Goal: Task Accomplishment & Management: Manage account settings

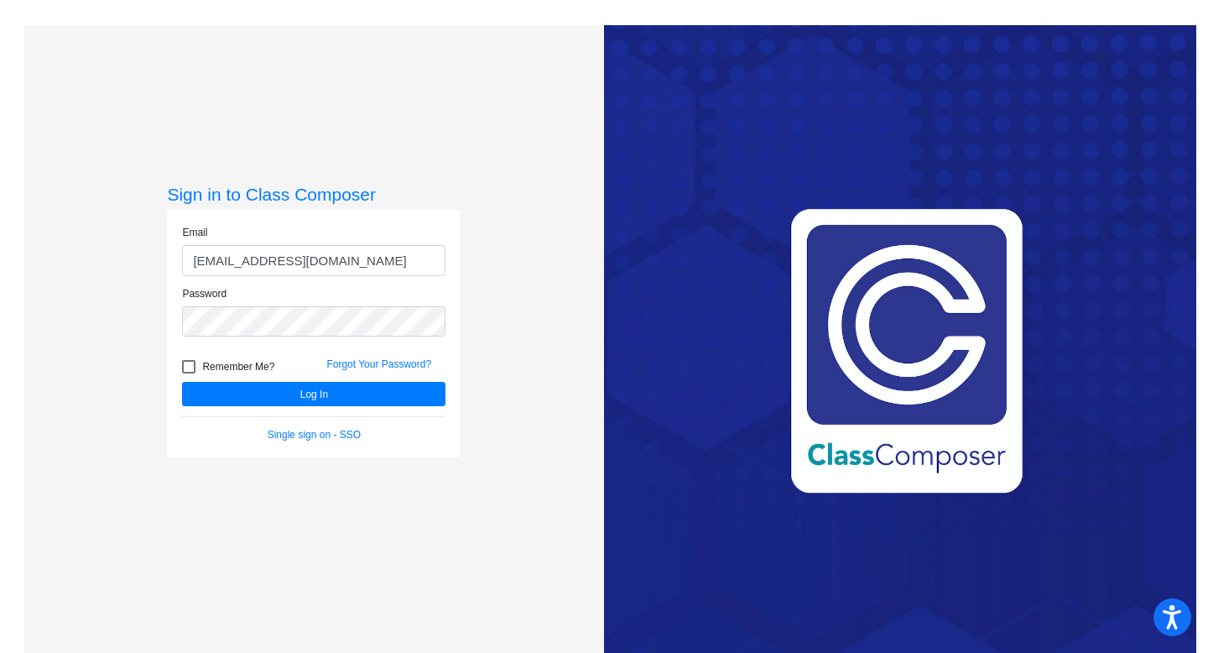
click at [227, 411] on form "Email tyhorsey2@gmail.com Password Remember Me? Forgot Your Password? Log In Si…" at bounding box center [313, 333] width 263 height 217
click at [229, 400] on button "Log In" at bounding box center [313, 394] width 263 height 24
click at [232, 406] on form "Email tyhorsey2@gmail.com Password Remember Me? Forgot Your Password? Log In Si…" at bounding box center [313, 333] width 263 height 217
click at [245, 394] on button "Log In" at bounding box center [313, 394] width 263 height 24
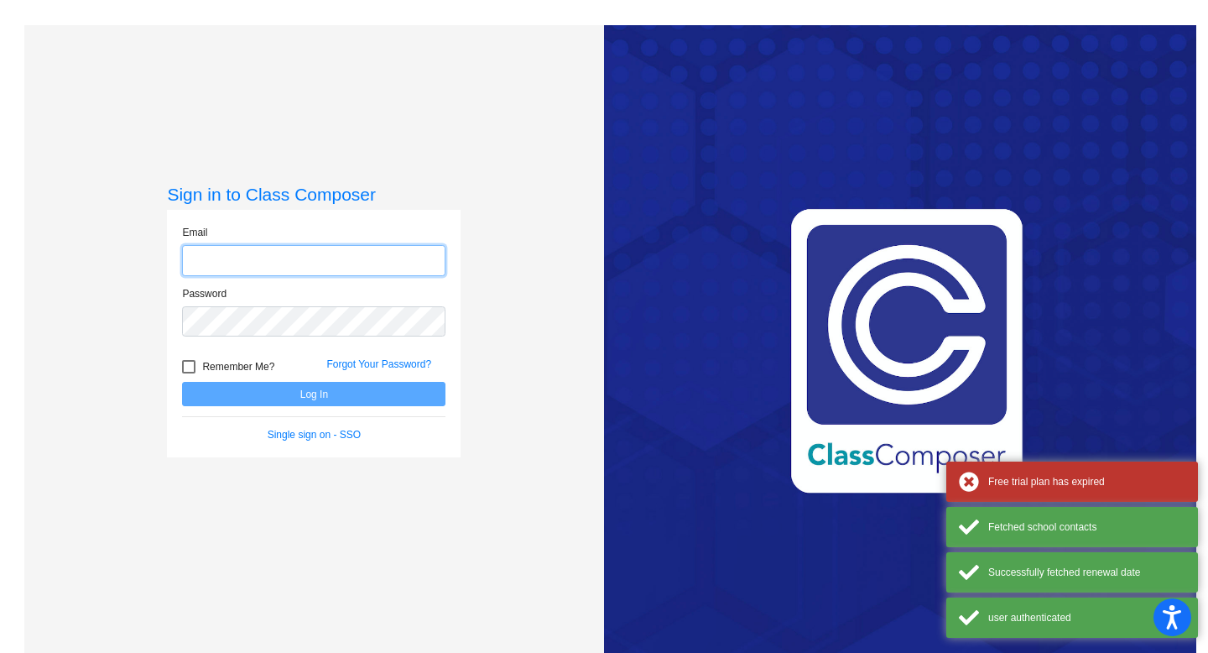
type input "tyhorsey2@gmail.com"
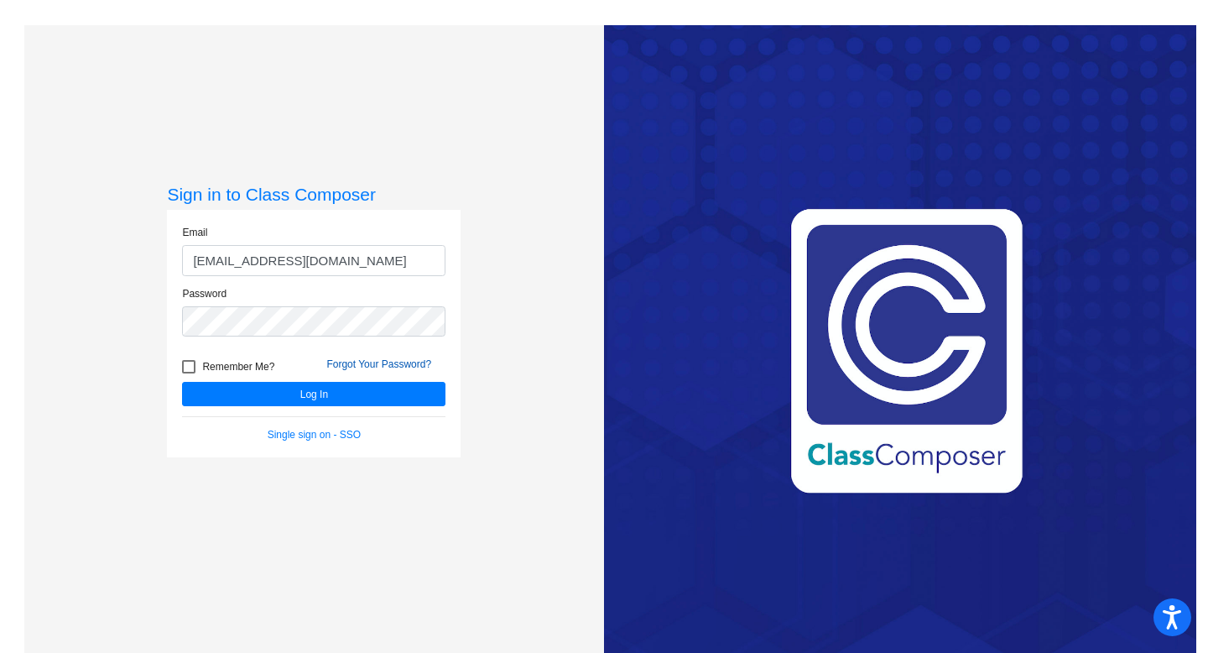
click at [404, 362] on link "Forgot Your Password?" at bounding box center [378, 364] width 105 height 12
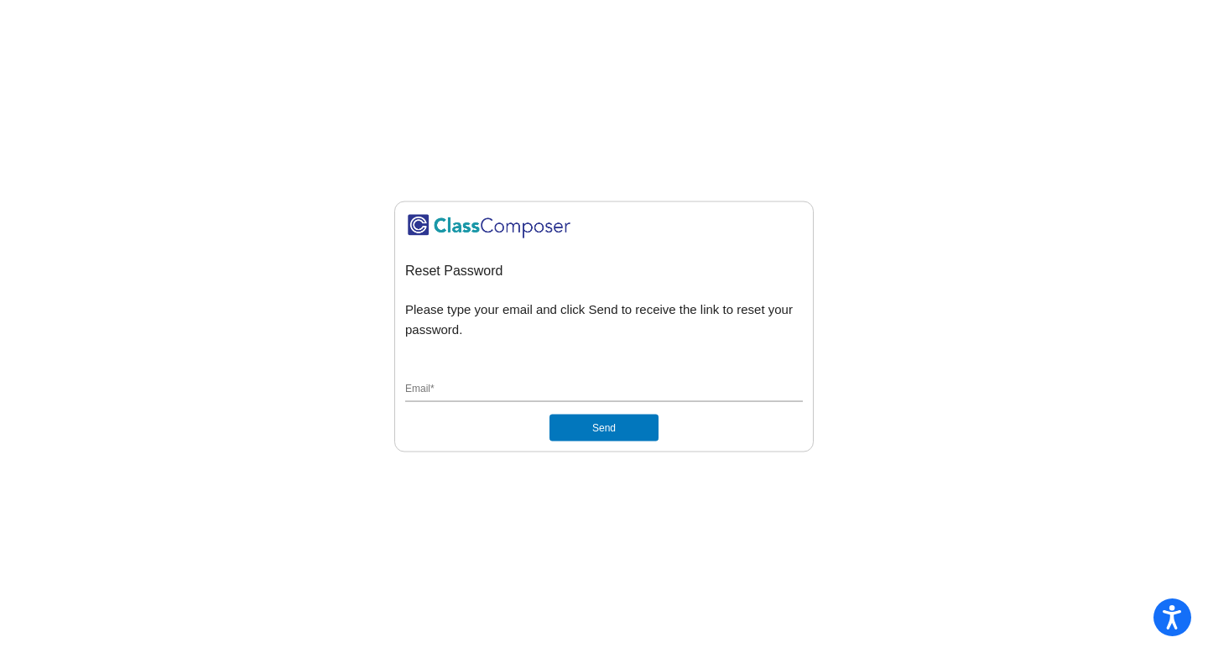
click at [497, 398] on div "Email *" at bounding box center [604, 386] width 398 height 32
click at [503, 389] on input "Email *" at bounding box center [604, 389] width 398 height 15
type input "tyhorsey2@gmail.com"
click at [619, 430] on button "Send" at bounding box center [604, 427] width 109 height 27
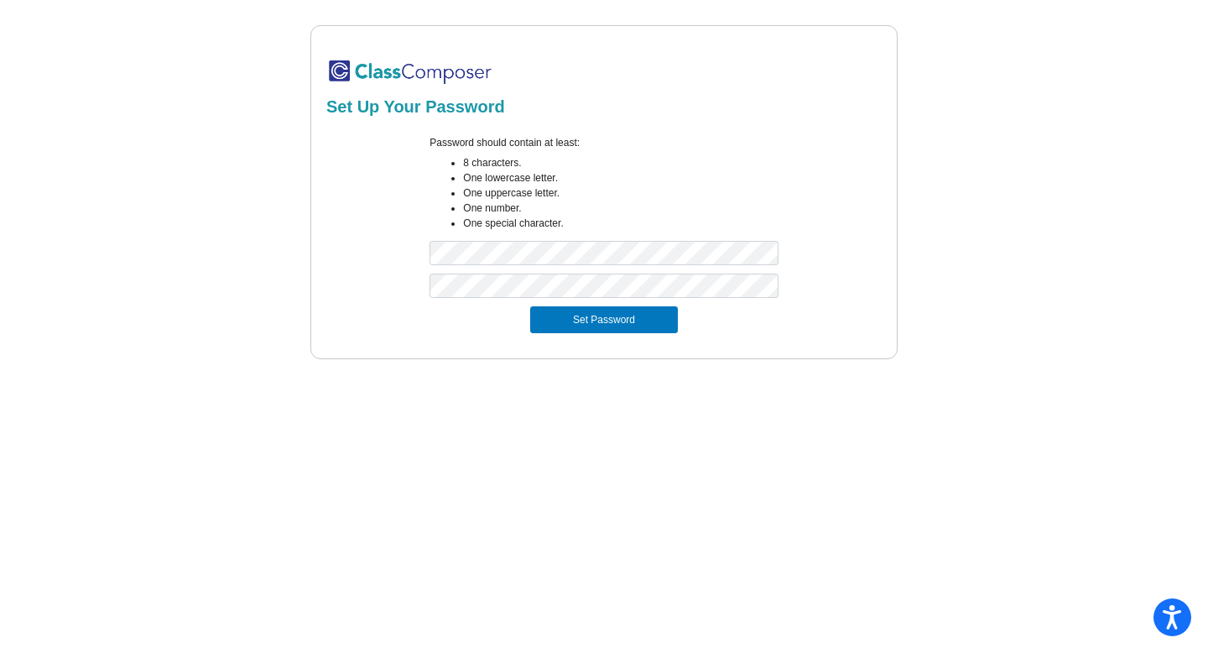
drag, startPoint x: 812, startPoint y: 226, endPoint x: 779, endPoint y: 269, distance: 55.0
click at [812, 226] on div "Password should contain at least: 8 characters. One lowercase letter. One upper…" at bounding box center [604, 204] width 561 height 138
click at [556, 322] on button "Set Password" at bounding box center [604, 319] width 148 height 27
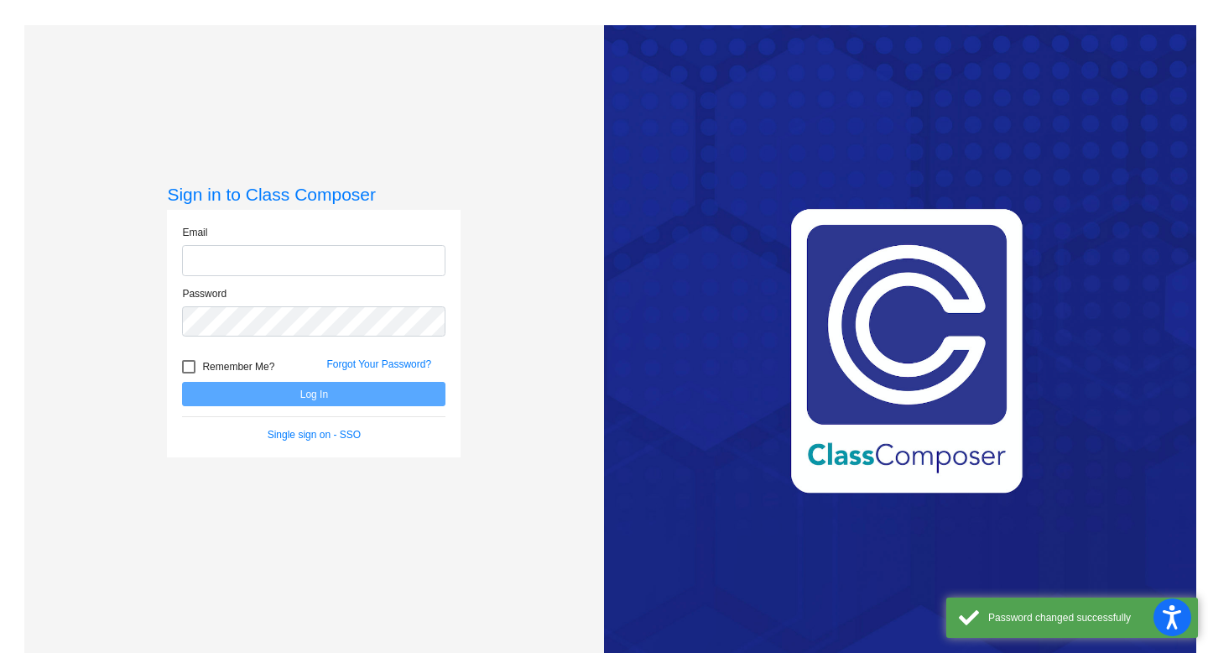
type input "tyhorsey2@gmail.com"
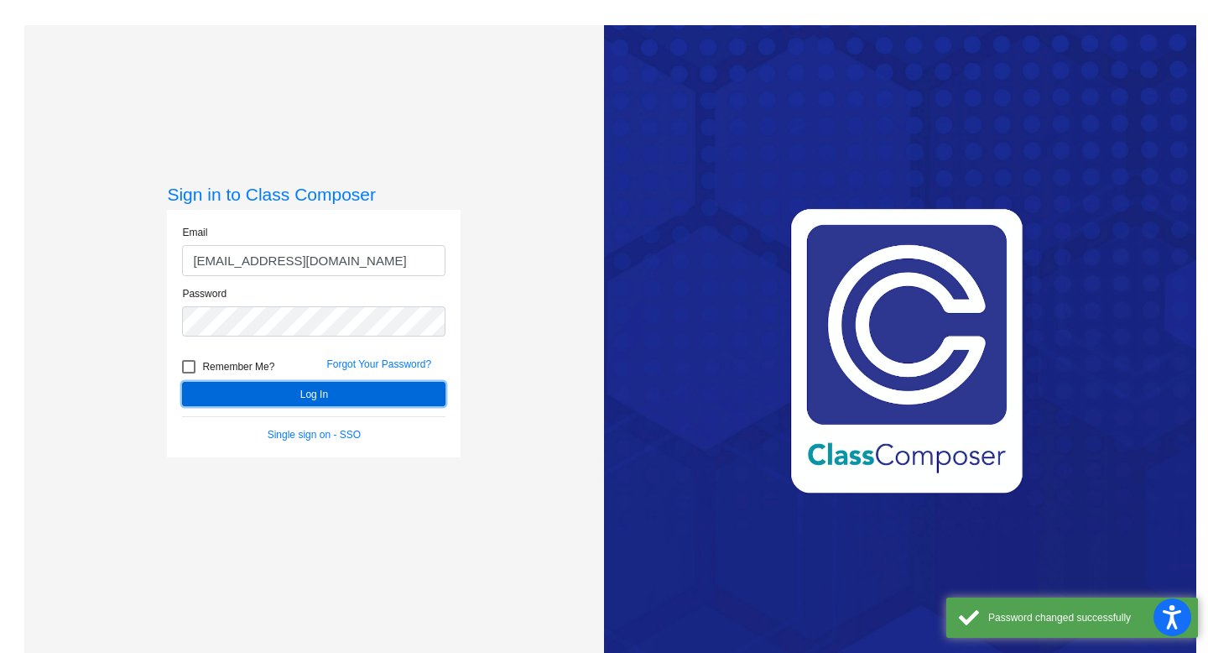
click at [288, 387] on button "Log In" at bounding box center [313, 394] width 263 height 24
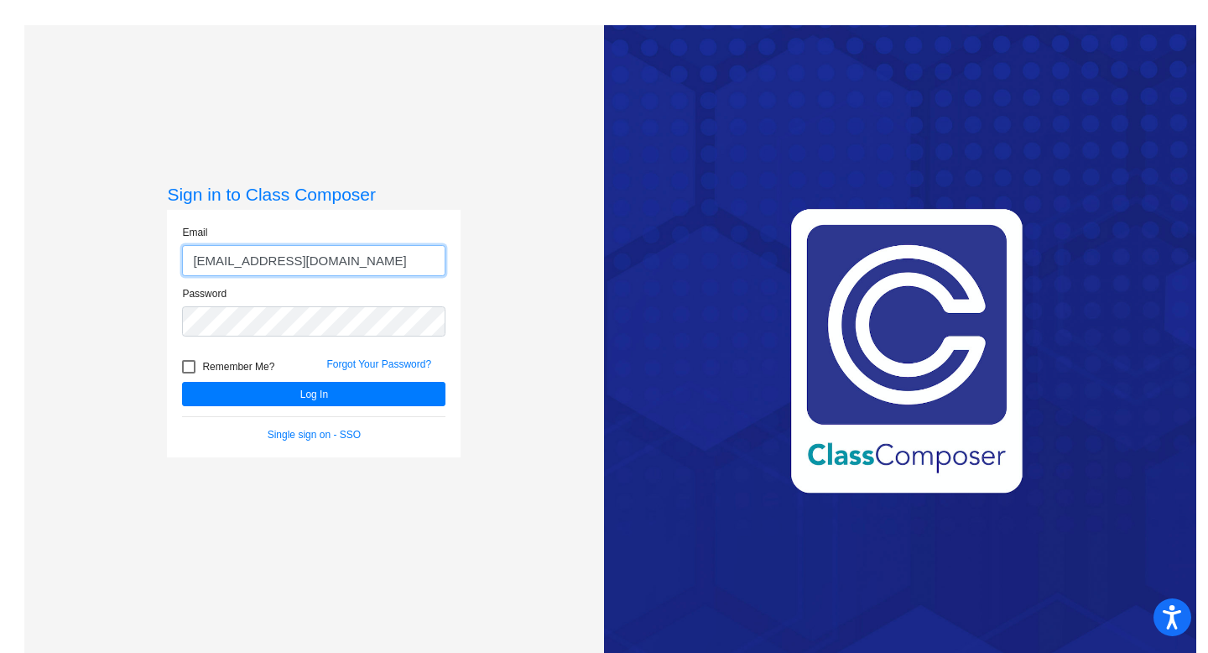
click at [358, 265] on input "tyhorsey2@gmail.com" at bounding box center [313, 260] width 263 height 31
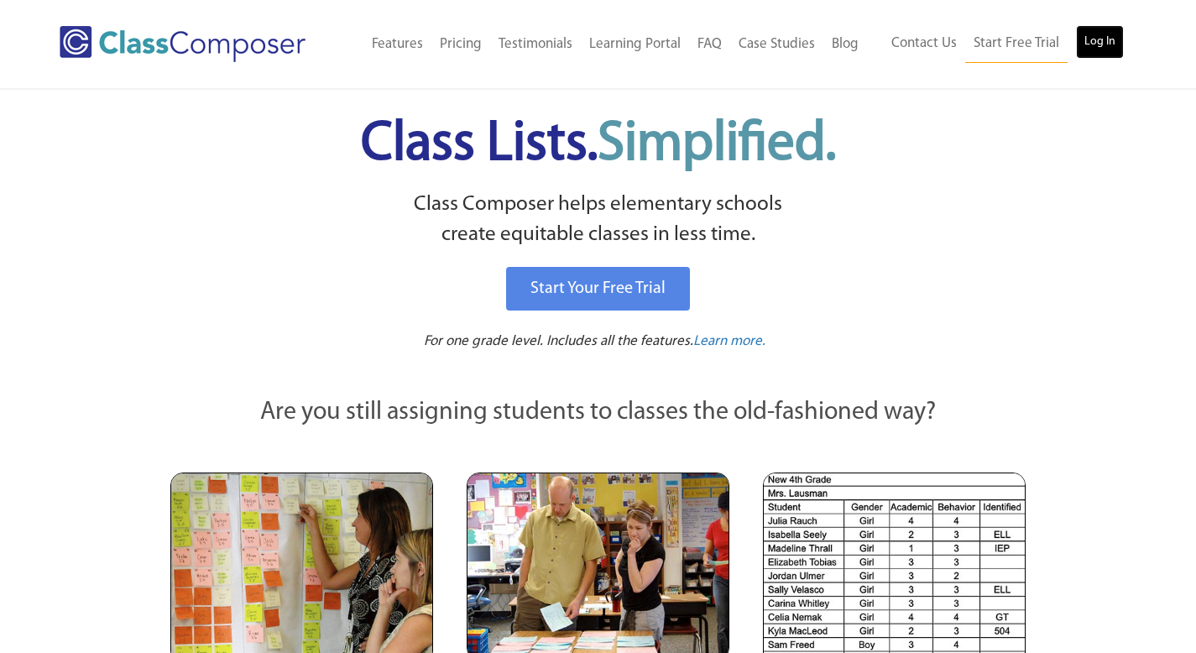
click at [1100, 47] on link "Log In" at bounding box center [1100, 42] width 48 height 34
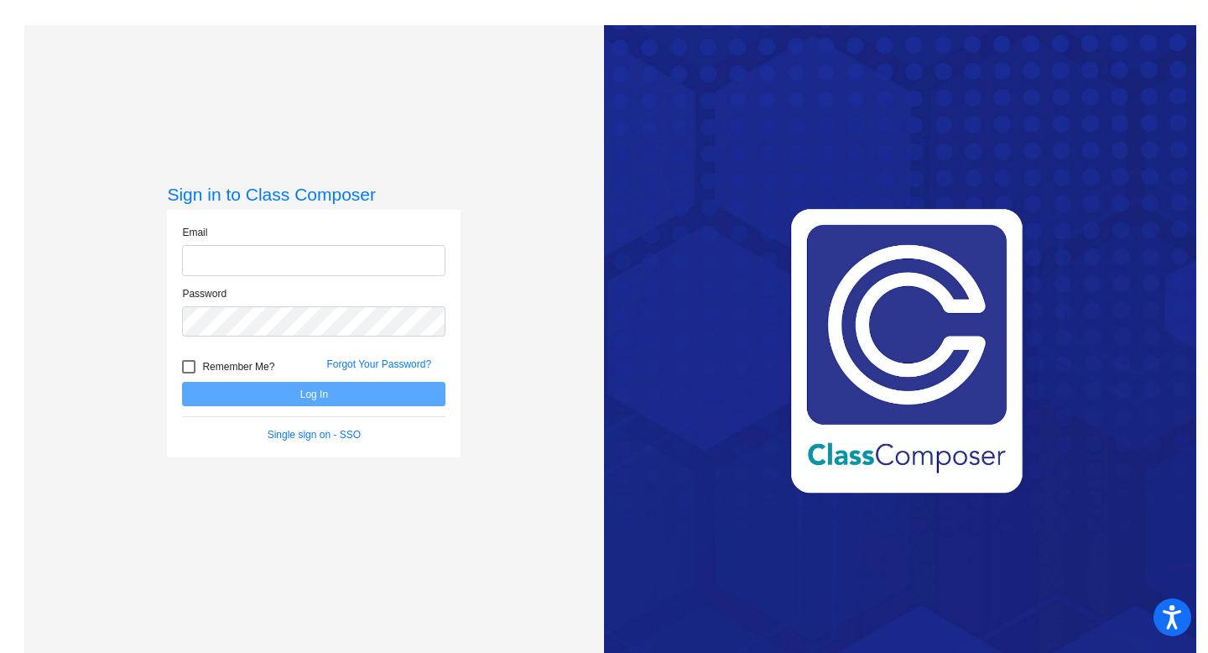
type input "[EMAIL_ADDRESS][DOMAIN_NAME]"
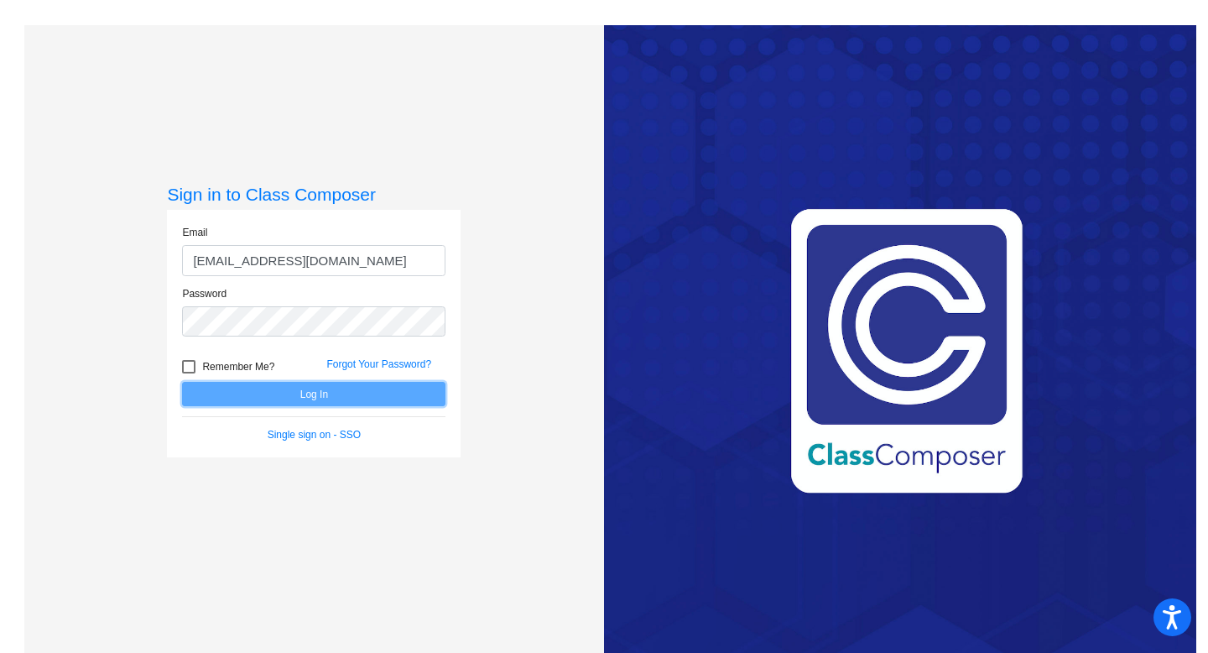
click at [395, 387] on button "Log In" at bounding box center [313, 394] width 263 height 24
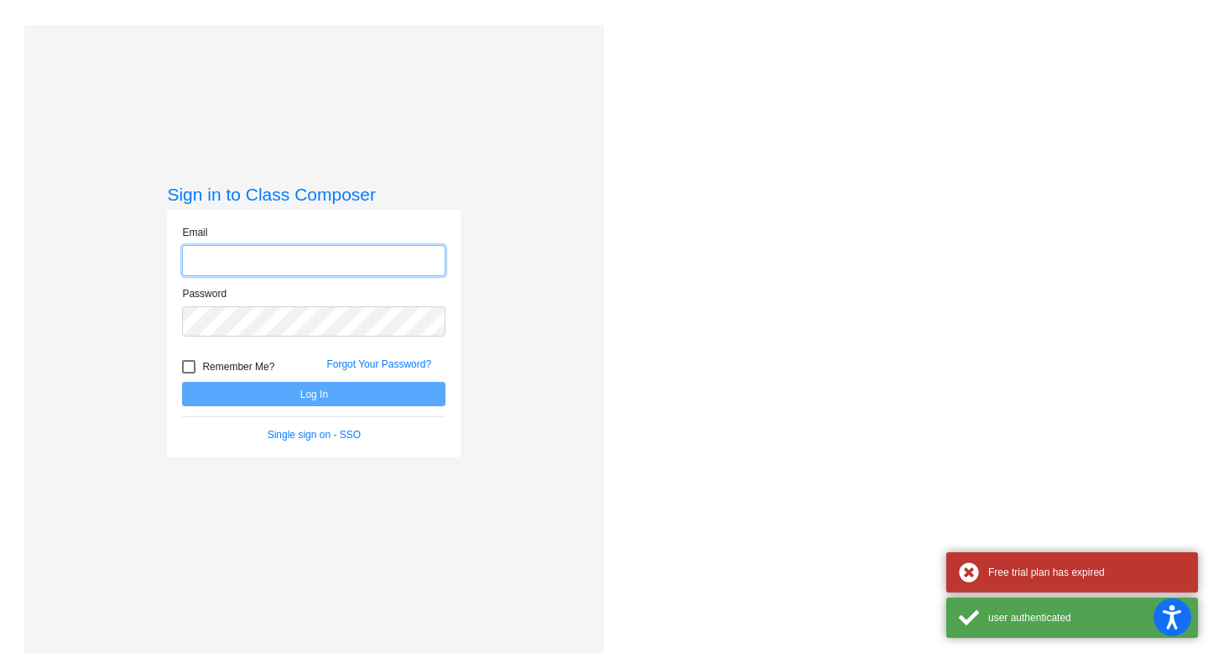
type input "tyhorsey2@gmail.com"
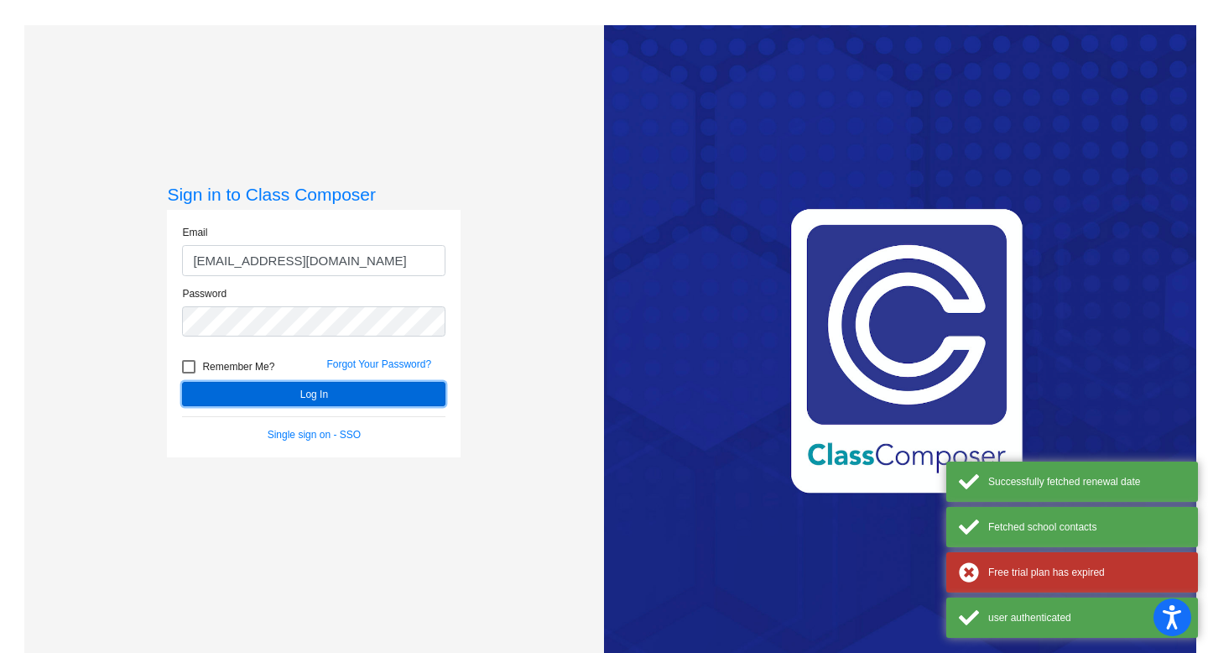
click at [394, 387] on button "Log In" at bounding box center [313, 394] width 263 height 24
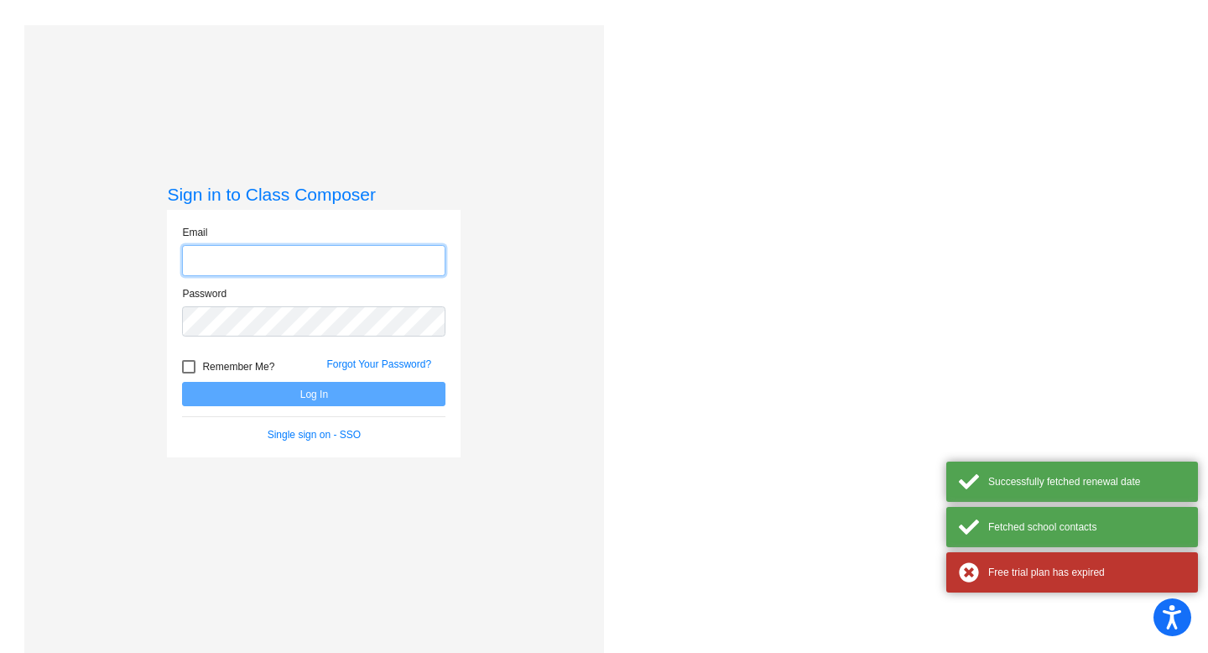
type input "tyhorsey2@gmail.com"
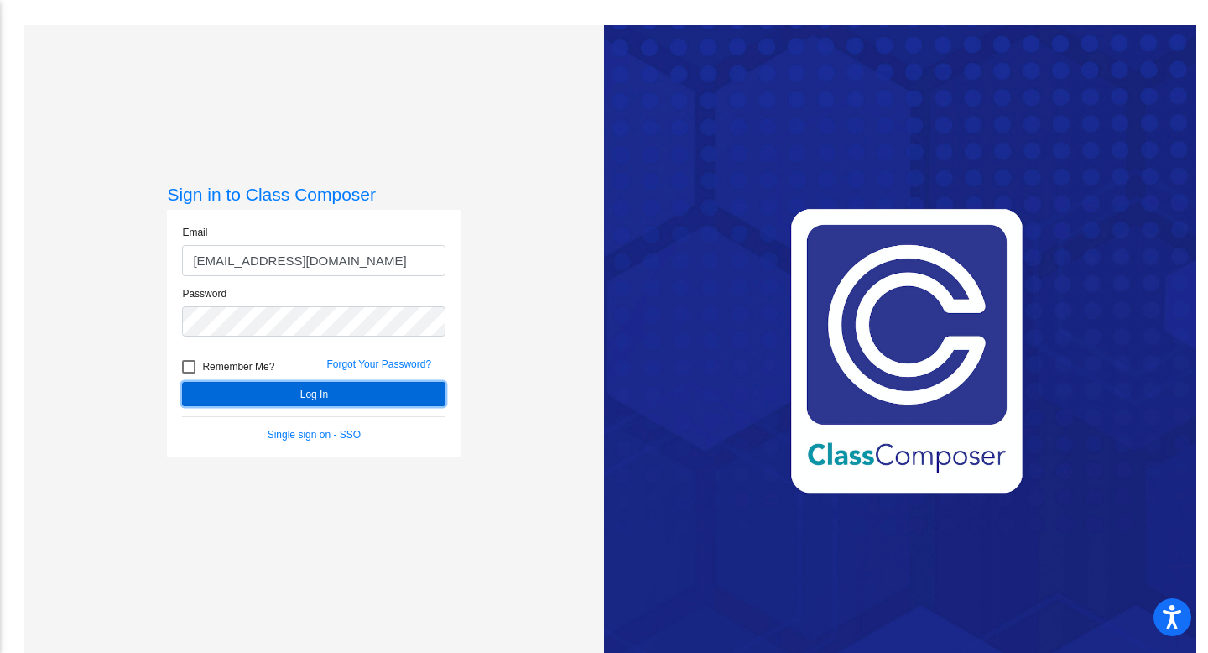
click at [394, 388] on button "Log In" at bounding box center [313, 394] width 263 height 24
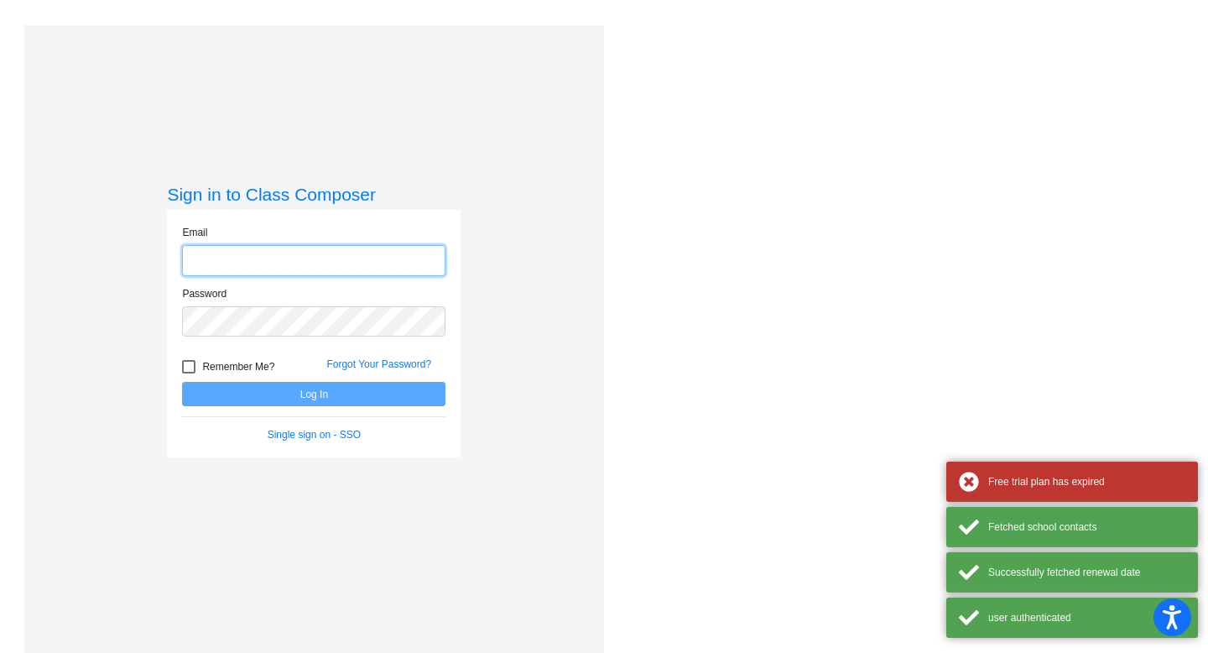
type input "tyhorsey2@gmail.com"
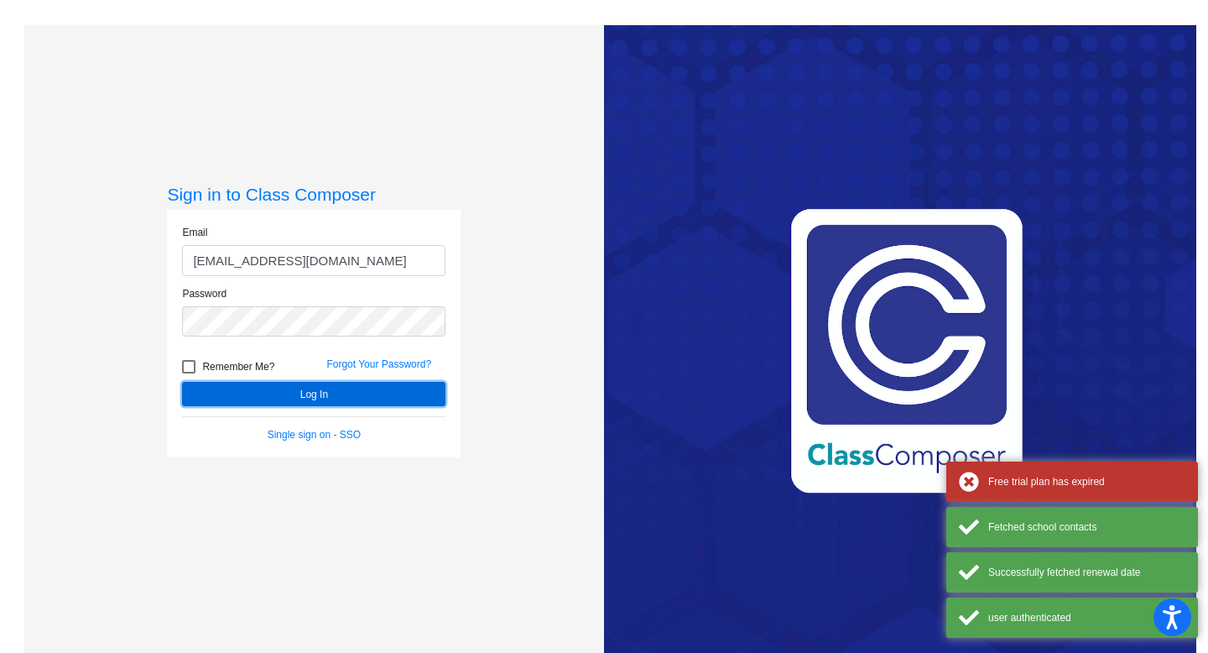
click at [394, 388] on button "Log In" at bounding box center [313, 394] width 263 height 24
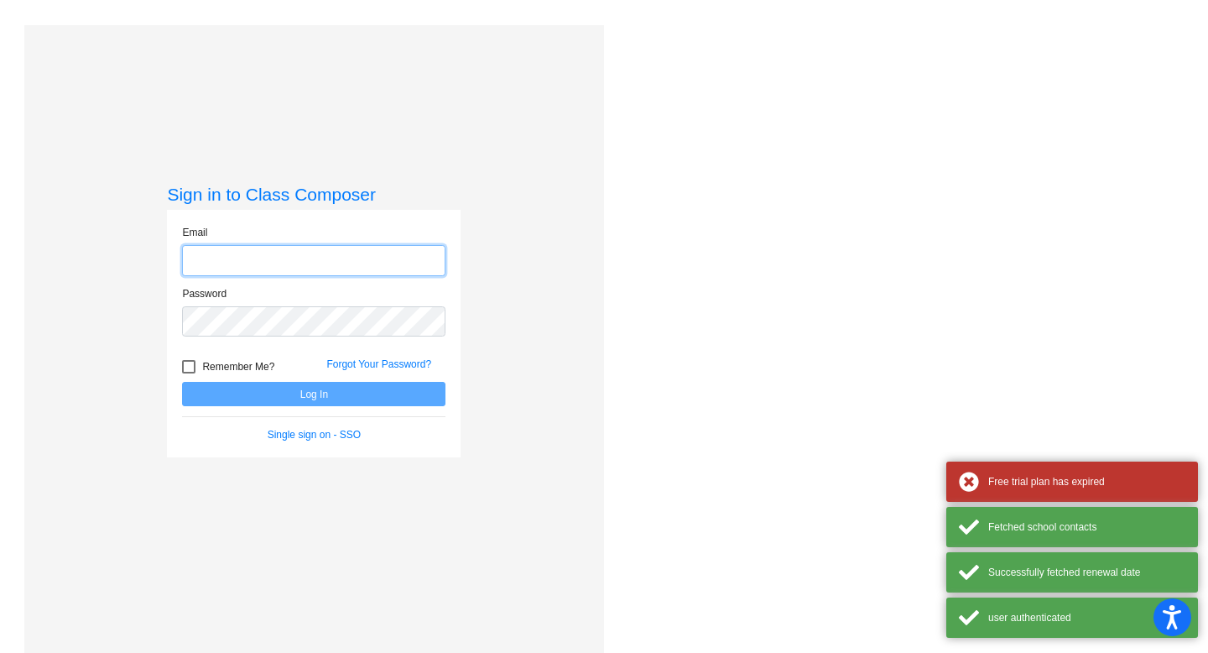
type input "tyhorsey2@gmail.com"
